Goal: Find specific page/section: Find specific page/section

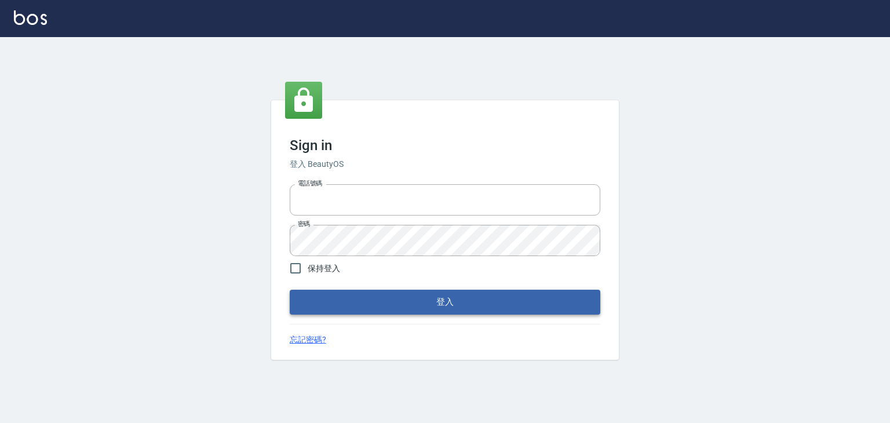
type input "6430581"
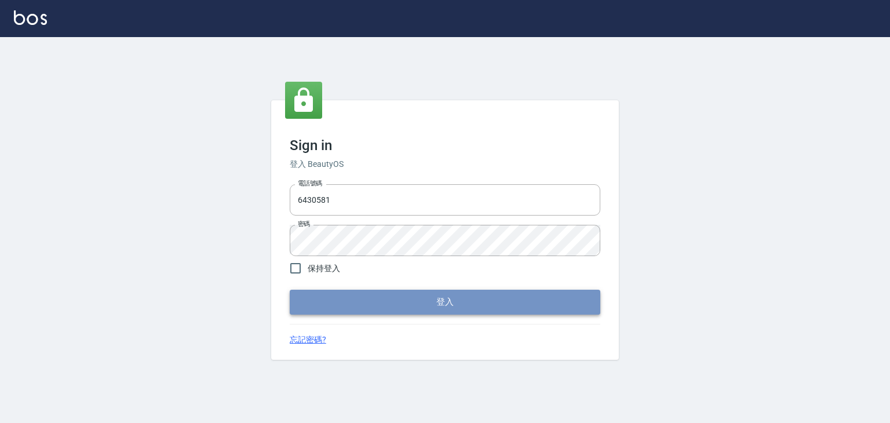
click at [355, 300] on button "登入" at bounding box center [445, 302] width 311 height 24
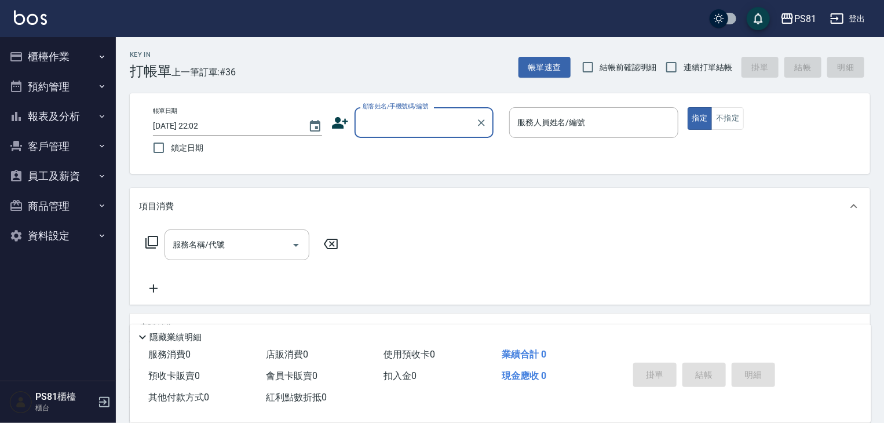
click at [77, 67] on button "櫃檯作業" at bounding box center [58, 57] width 107 height 30
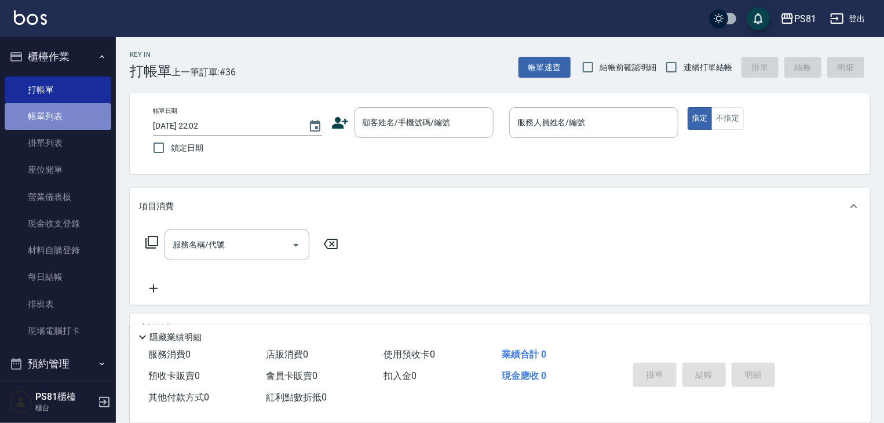
click at [95, 125] on link "帳單列表" at bounding box center [58, 116] width 107 height 27
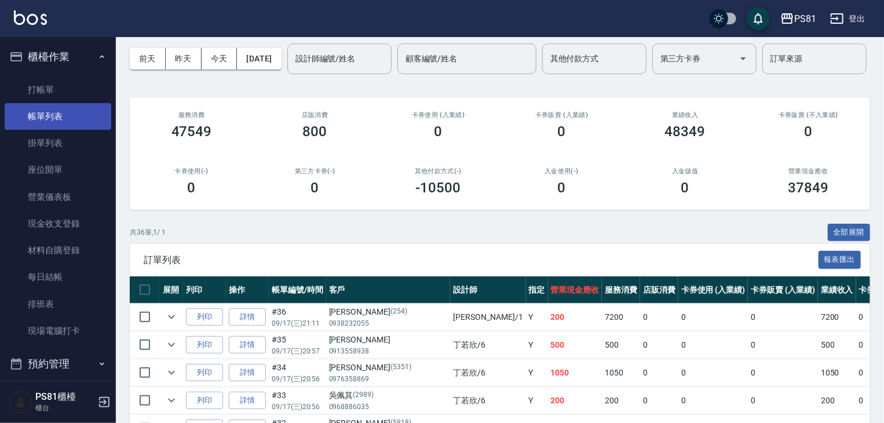
scroll to position [58, 0]
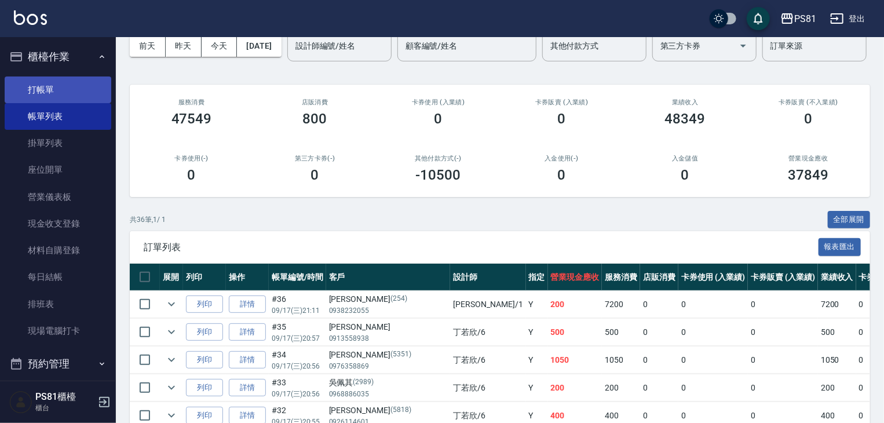
click at [51, 87] on link "打帳單" at bounding box center [58, 89] width 107 height 27
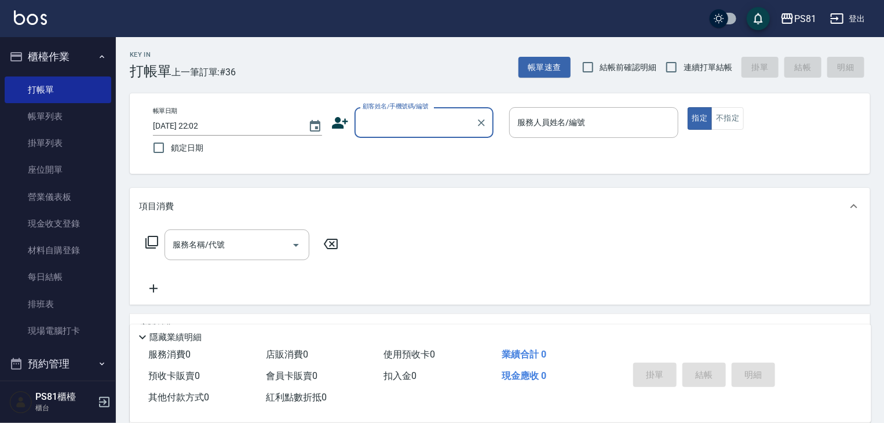
click at [417, 121] on input "顧客姓名/手機號碼/編號" at bounding box center [415, 122] width 111 height 20
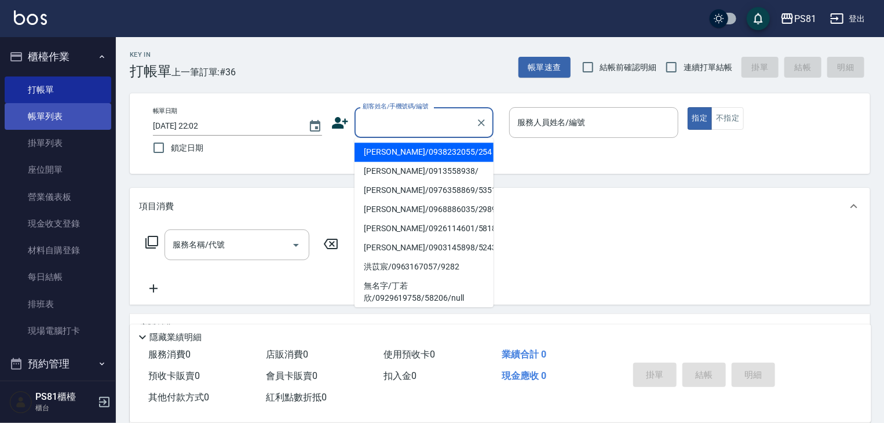
click at [50, 117] on link "帳單列表" at bounding box center [58, 116] width 107 height 27
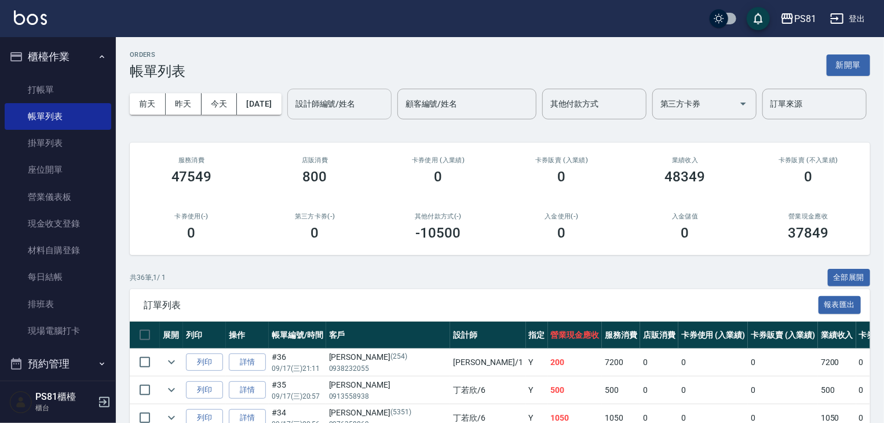
click at [293, 114] on input "設計師編號/姓名" at bounding box center [340, 104] width 94 height 20
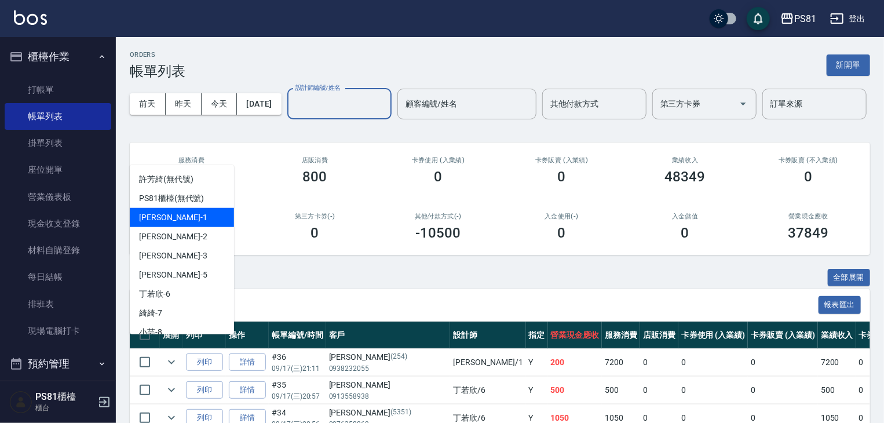
click at [193, 215] on div "[PERSON_NAME] -1" at bounding box center [182, 217] width 104 height 19
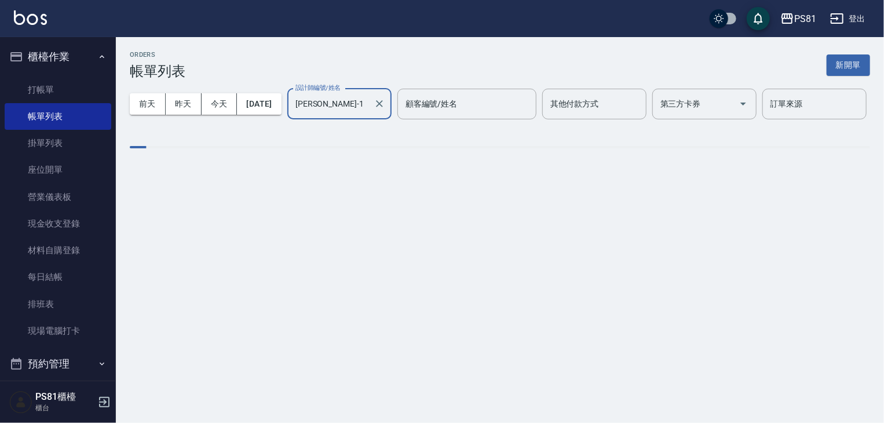
type input "[PERSON_NAME]-1"
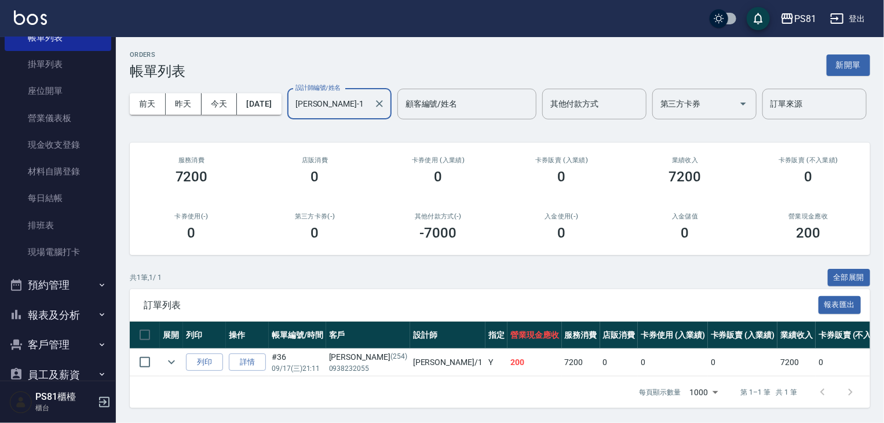
scroll to position [161, 0]
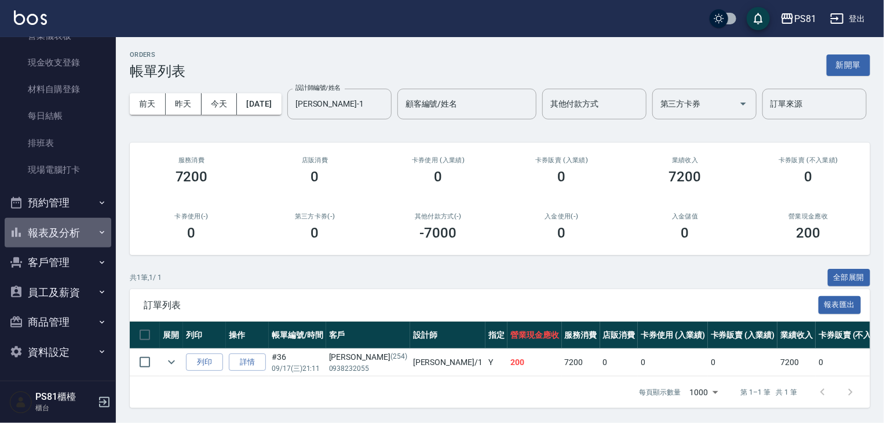
click at [73, 233] on button "報表及分析" at bounding box center [58, 233] width 107 height 30
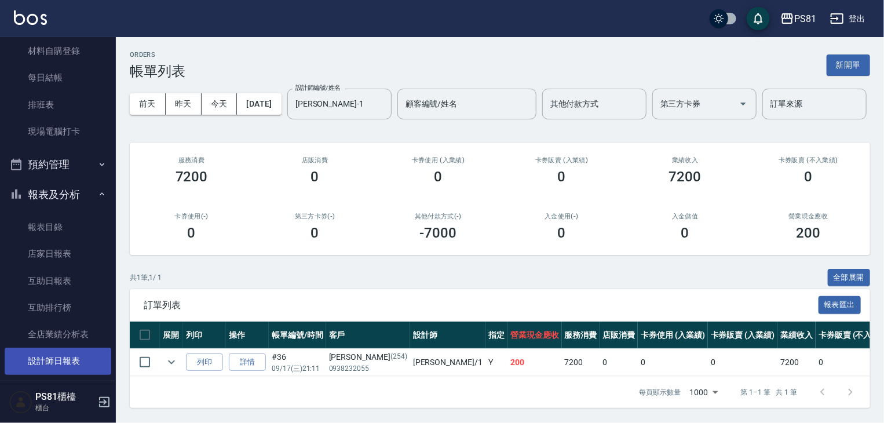
scroll to position [219, 0]
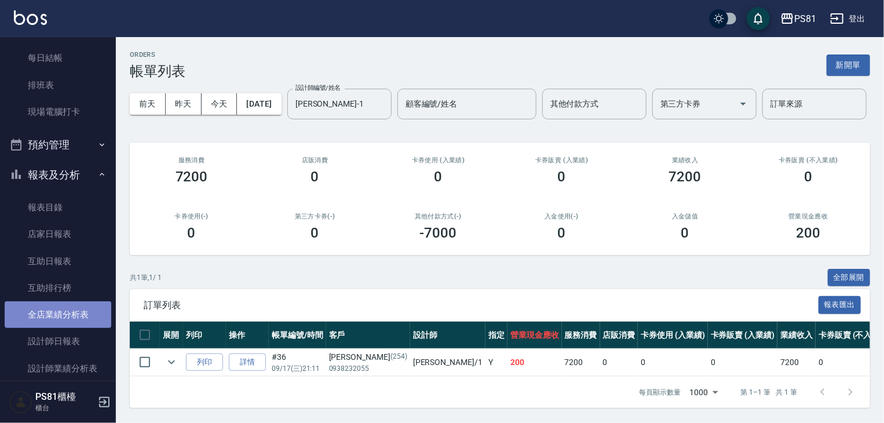
click at [77, 315] on link "全店業績分析表" at bounding box center [58, 314] width 107 height 27
